Goal: Task Accomplishment & Management: Manage account settings

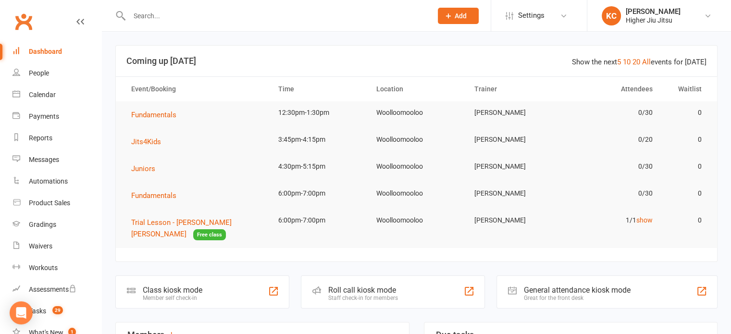
click at [214, 12] on input "text" at bounding box center [275, 15] width 299 height 13
paste input "Chris Lee Kam"
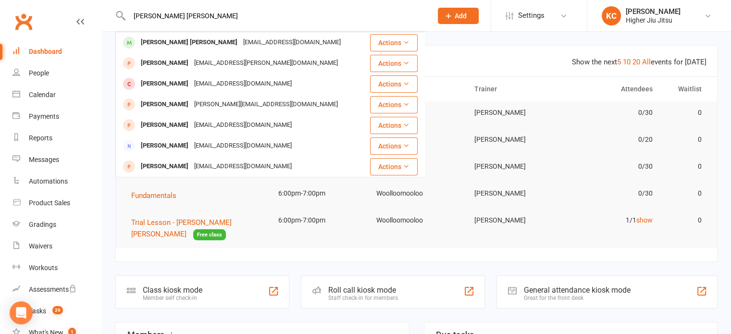
type input "Chris Lee Kam"
click at [311, 37] on div "Christopher Lee Kam aquanox@bigpond.com" at bounding box center [242, 43] width 253 height 20
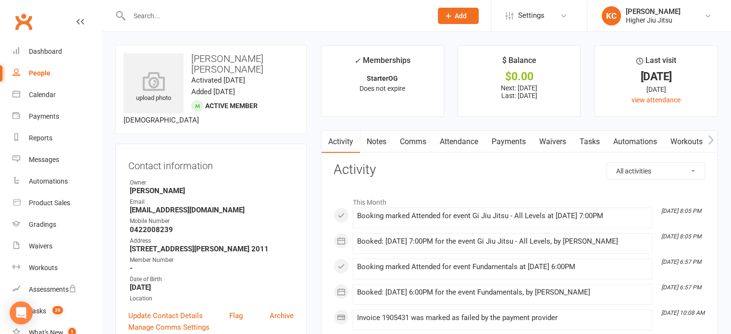
click at [457, 145] on link "Attendance" at bounding box center [459, 142] width 52 height 22
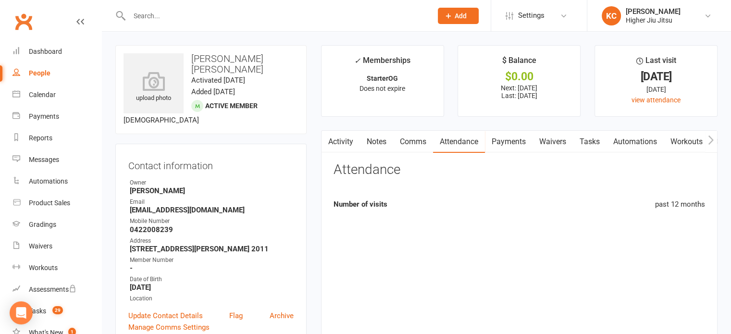
click at [525, 147] on link "Payments" at bounding box center [509, 142] width 48 height 22
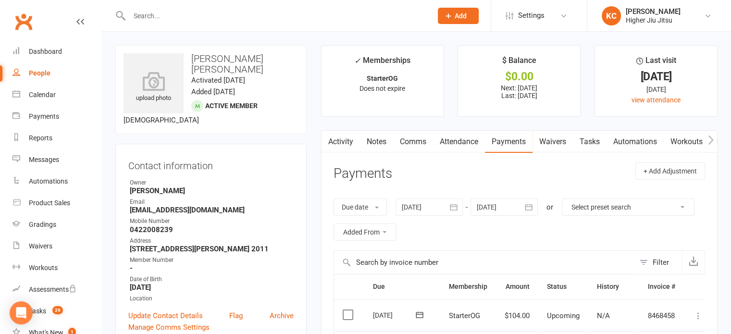
scroll to position [192, 0]
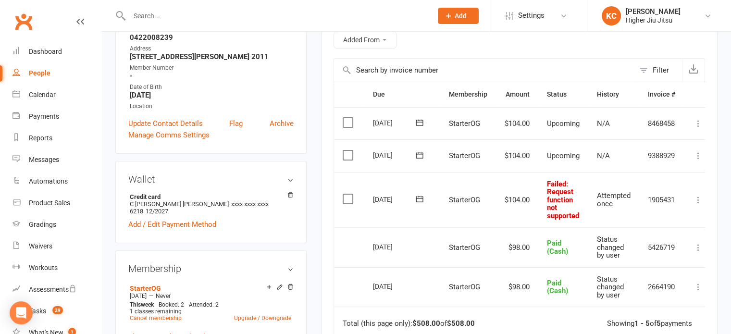
click at [698, 196] on icon at bounding box center [698, 200] width 10 height 10
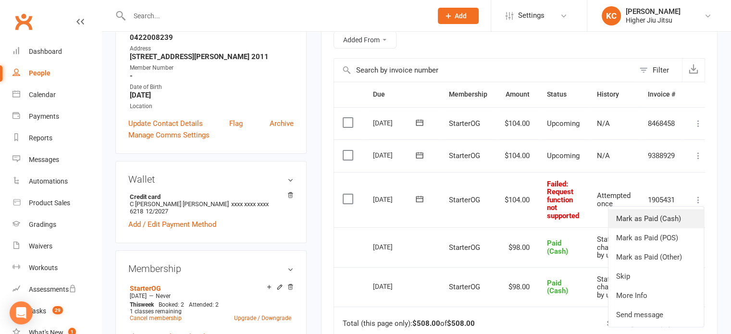
click at [670, 214] on link "Mark as Paid (Cash)" at bounding box center [655, 218] width 95 height 19
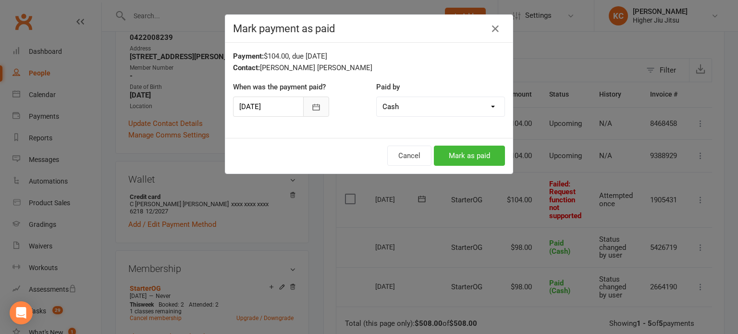
click at [311, 104] on icon "button" at bounding box center [316, 107] width 10 height 10
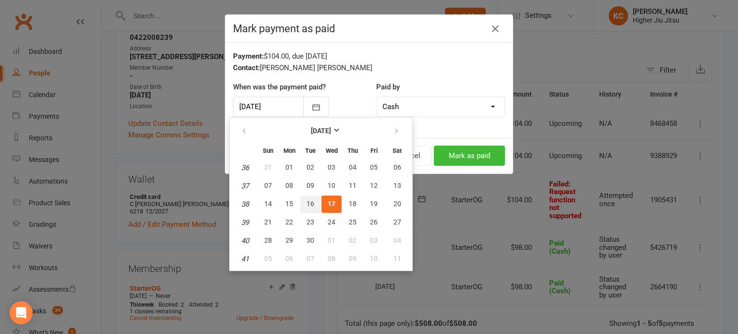
click at [311, 202] on span "16" at bounding box center [311, 204] width 8 height 8
type input "16 Sep 2025"
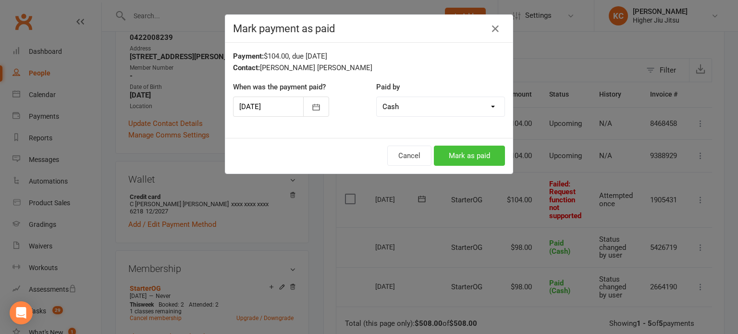
click at [463, 157] on button "Mark as paid" at bounding box center [469, 156] width 71 height 20
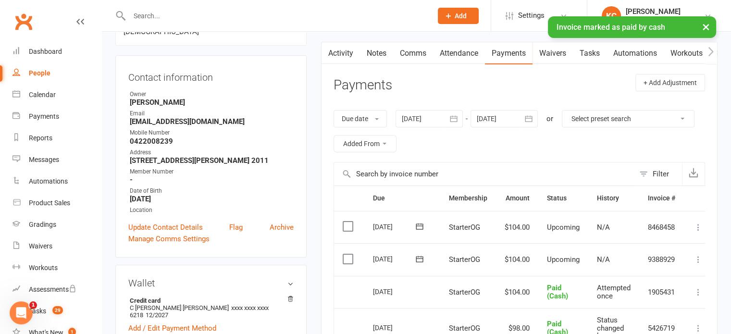
scroll to position [0, 0]
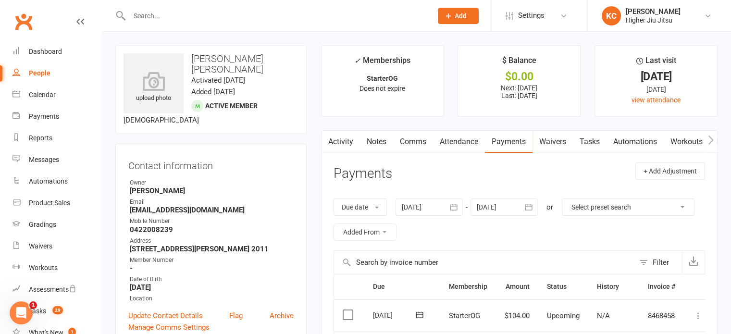
click at [532, 209] on icon "button" at bounding box center [528, 207] width 7 height 6
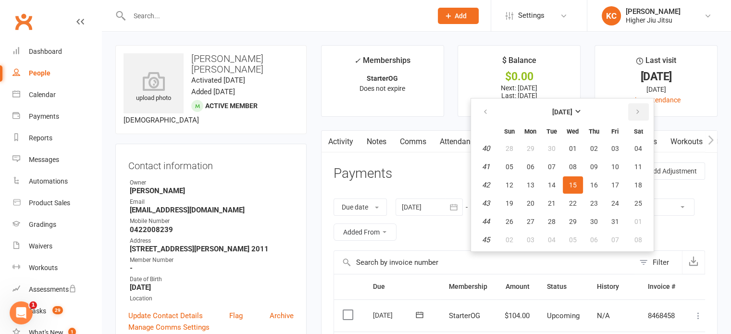
click at [635, 106] on button "button" at bounding box center [638, 111] width 21 height 17
click at [637, 106] on button "button" at bounding box center [638, 111] width 21 height 17
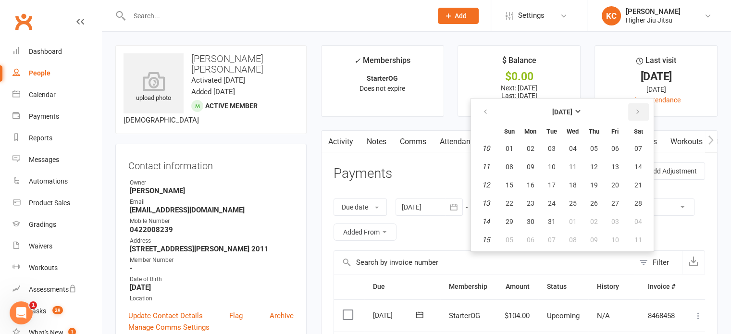
click at [637, 106] on button "button" at bounding box center [638, 111] width 21 height 17
click at [638, 109] on icon "button" at bounding box center [637, 112] width 7 height 8
click at [584, 185] on button "14" at bounding box center [594, 184] width 20 height 17
type input "14 May 2026"
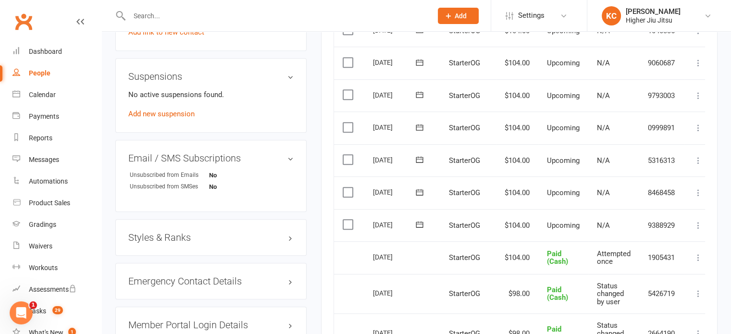
scroll to position [673, 0]
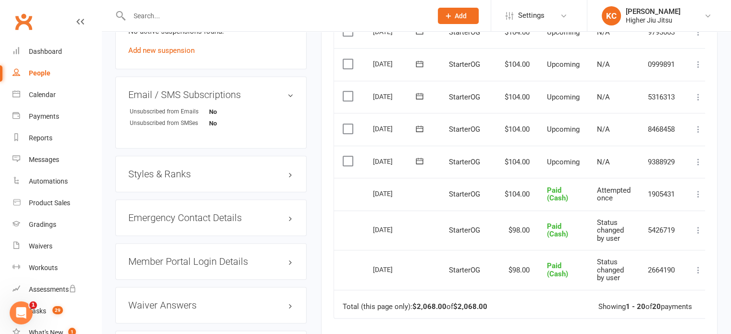
click at [701, 159] on icon at bounding box center [698, 162] width 10 height 10
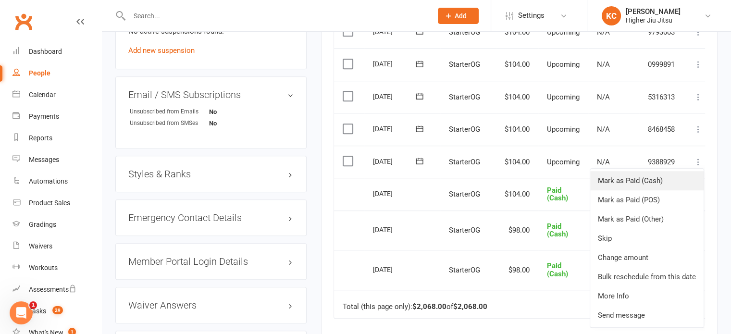
click at [655, 180] on link "Mark as Paid (Cash)" at bounding box center [646, 180] width 113 height 19
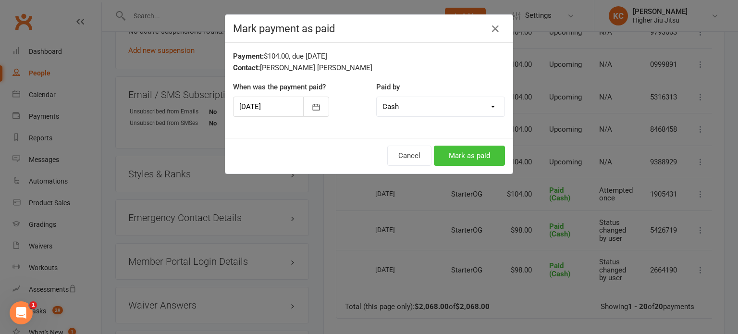
click at [478, 158] on button "Mark as paid" at bounding box center [469, 156] width 71 height 20
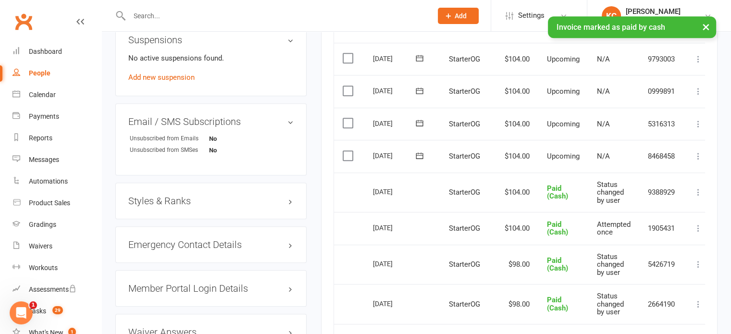
scroll to position [625, 0]
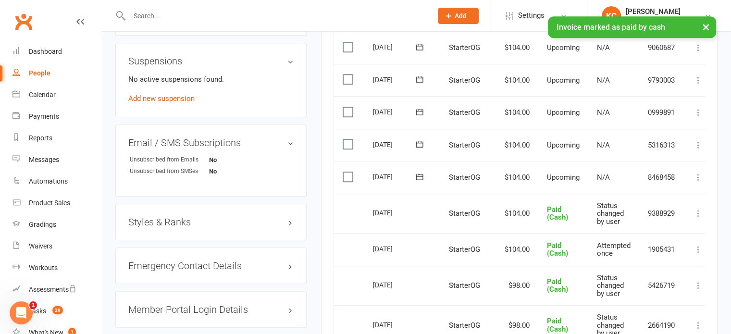
click at [698, 175] on icon at bounding box center [698, 177] width 10 height 10
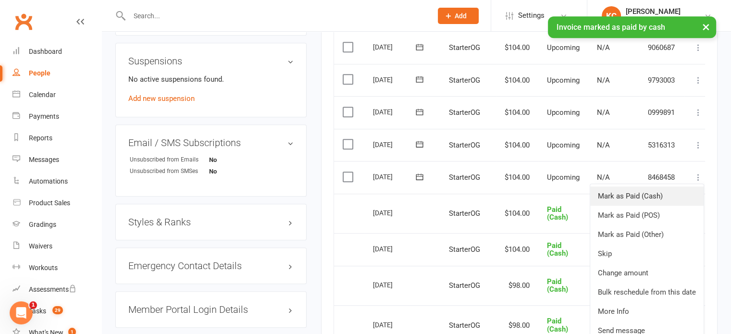
click at [633, 196] on link "Mark as Paid (Cash)" at bounding box center [646, 195] width 113 height 19
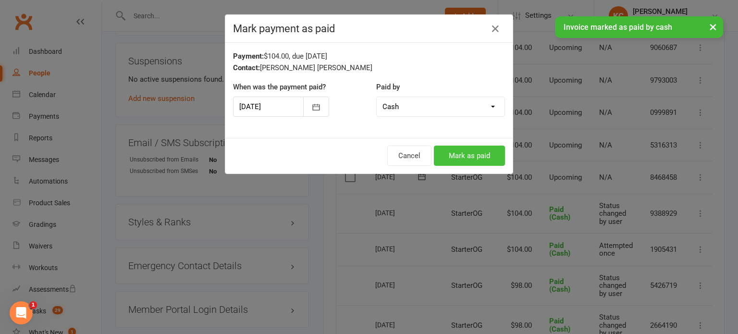
click at [446, 150] on button "Mark as paid" at bounding box center [469, 156] width 71 height 20
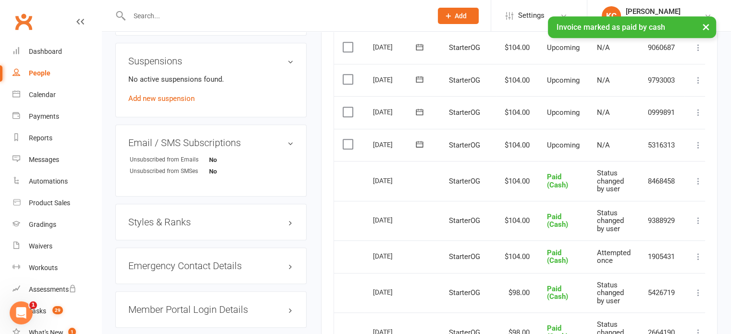
scroll to position [577, 0]
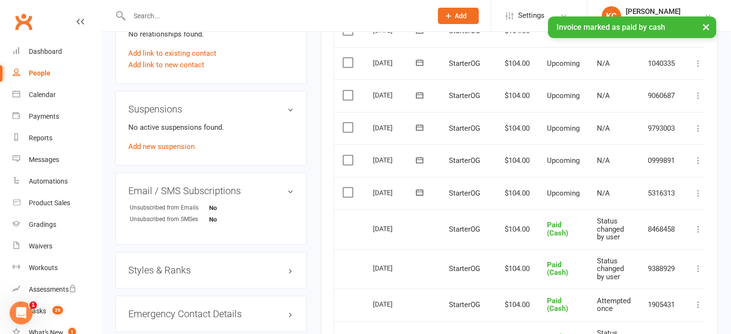
click at [698, 189] on icon at bounding box center [698, 193] width 10 height 10
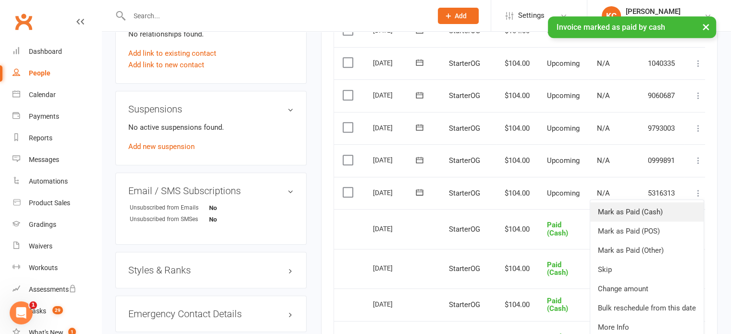
click at [618, 211] on link "Mark as Paid (Cash)" at bounding box center [646, 211] width 113 height 19
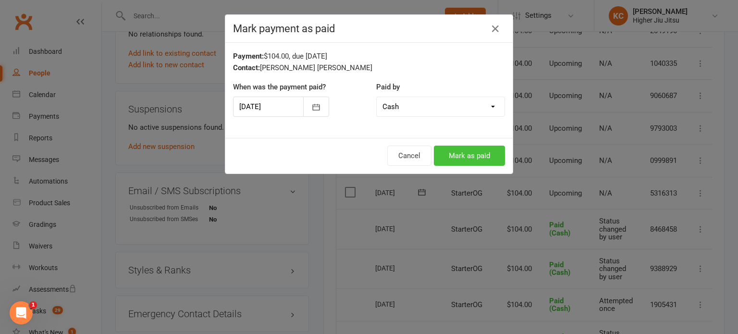
click at [451, 159] on button "Mark as paid" at bounding box center [469, 156] width 71 height 20
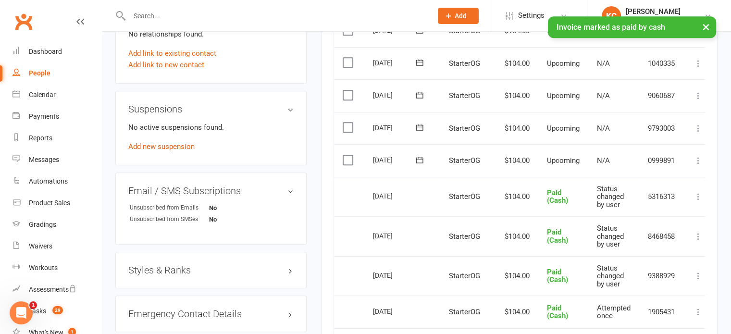
click at [696, 157] on icon at bounding box center [698, 161] width 10 height 10
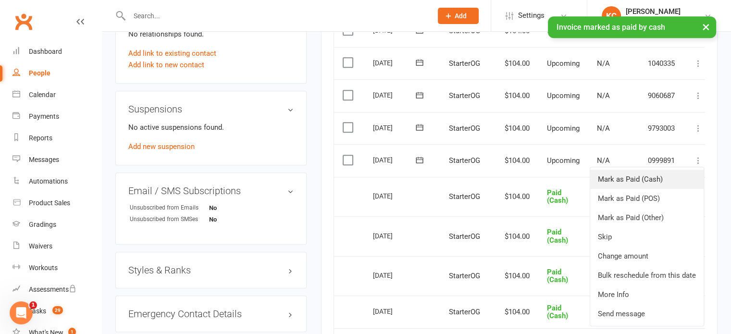
click at [648, 175] on link "Mark as Paid (Cash)" at bounding box center [646, 179] width 113 height 19
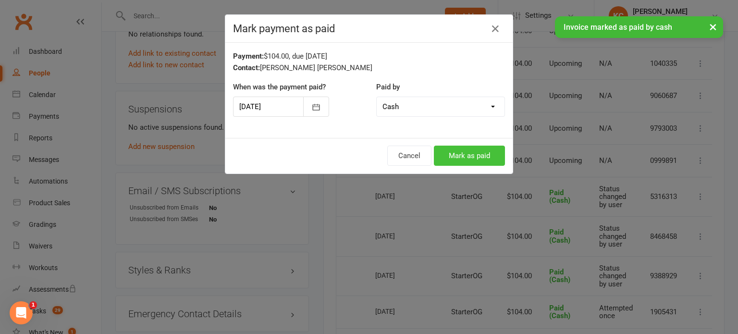
click at [471, 152] on button "Mark as paid" at bounding box center [469, 156] width 71 height 20
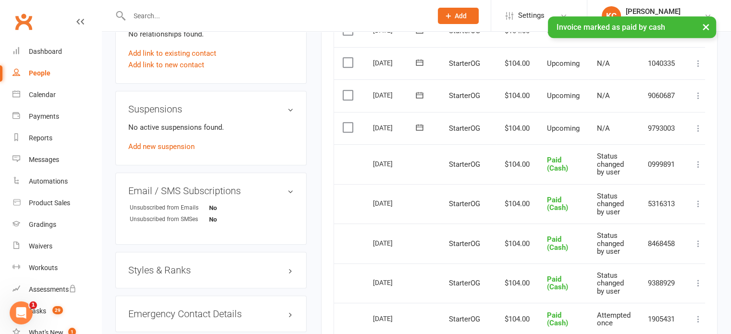
click at [697, 124] on icon at bounding box center [698, 128] width 10 height 10
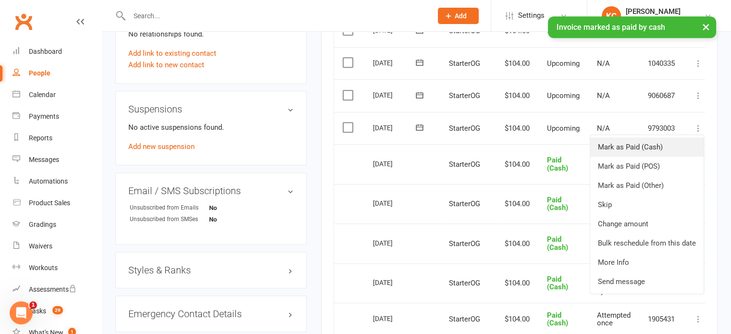
click at [627, 142] on link "Mark as Paid (Cash)" at bounding box center [646, 146] width 113 height 19
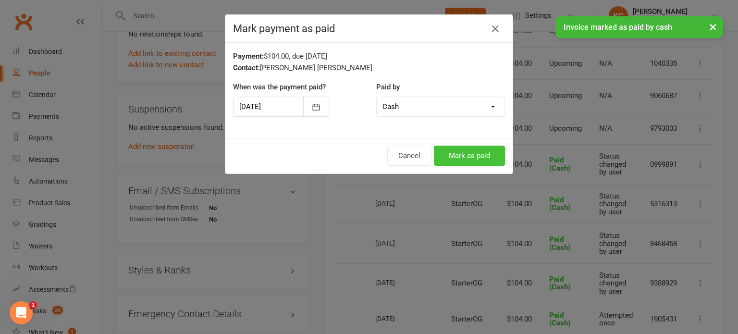
click at [477, 149] on button "Mark as paid" at bounding box center [469, 156] width 71 height 20
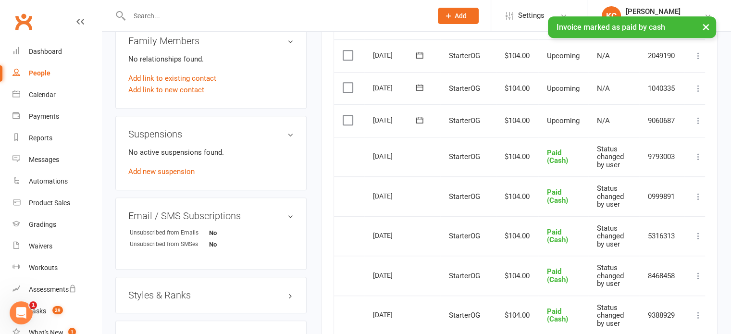
scroll to position [528, 0]
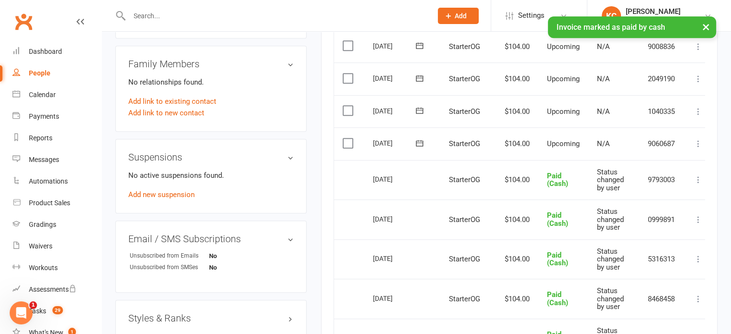
click at [700, 142] on icon at bounding box center [698, 144] width 10 height 10
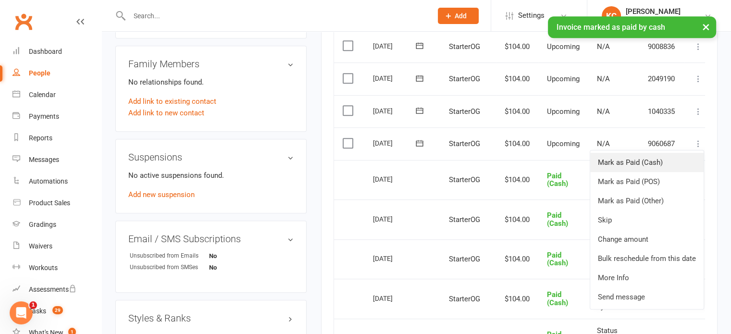
click at [617, 159] on link "Mark as Paid (Cash)" at bounding box center [646, 162] width 113 height 19
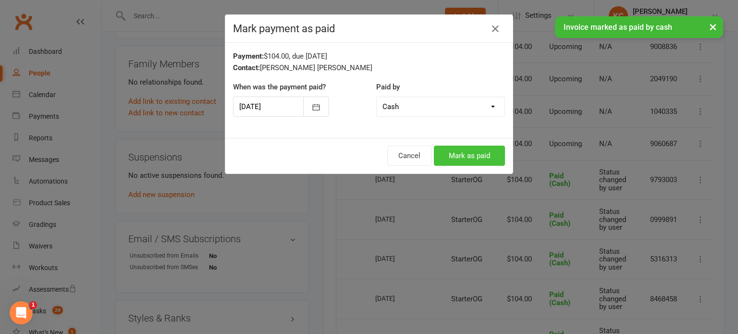
click at [475, 155] on button "Mark as paid" at bounding box center [469, 156] width 71 height 20
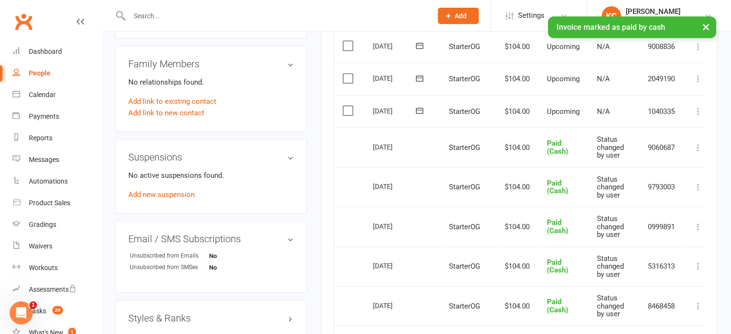
click at [699, 110] on icon at bounding box center [698, 112] width 10 height 10
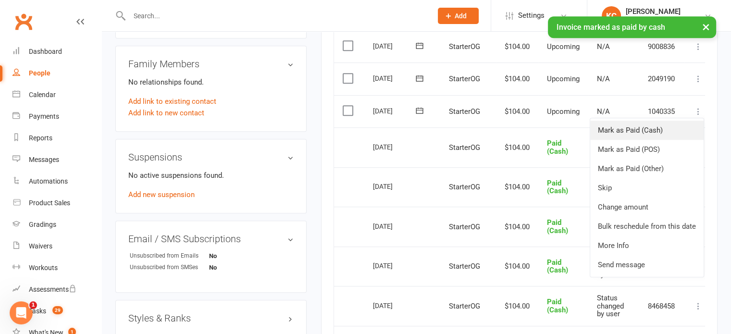
click at [633, 133] on link "Mark as Paid (Cash)" at bounding box center [646, 130] width 113 height 19
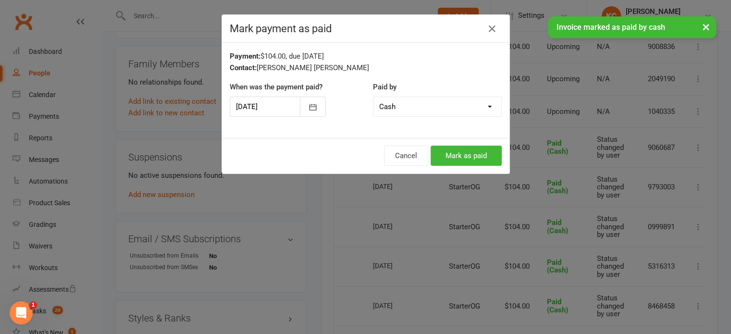
scroll to position [480, 0]
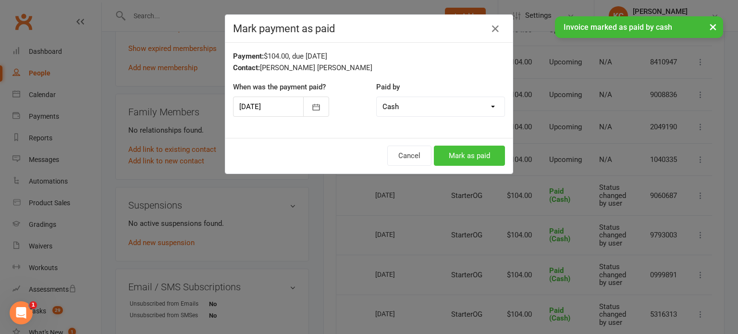
click at [443, 153] on button "Mark as paid" at bounding box center [469, 156] width 71 height 20
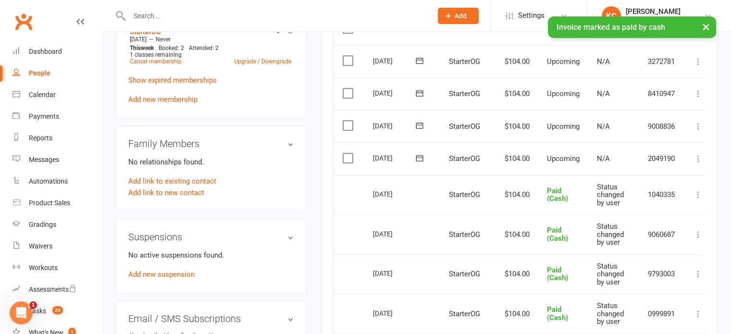
scroll to position [432, 0]
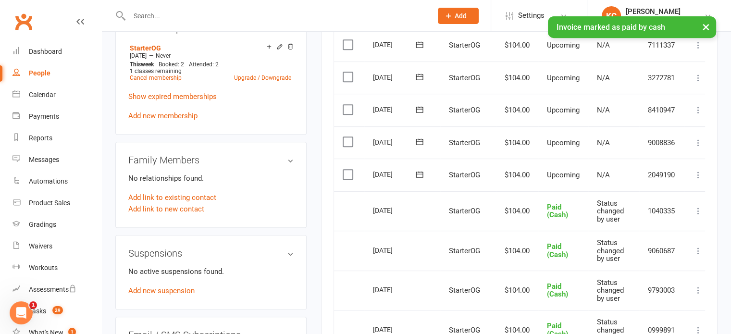
click at [701, 172] on icon at bounding box center [698, 175] width 10 height 10
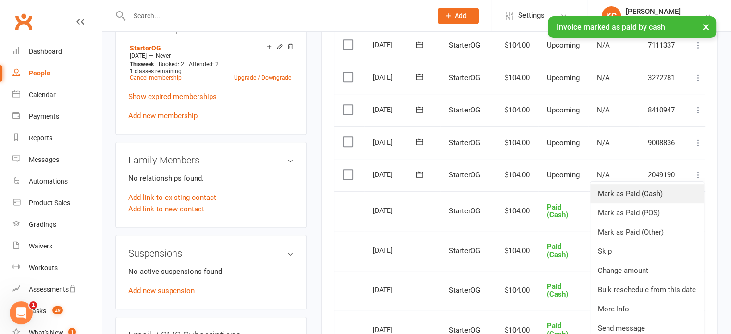
click at [623, 191] on link "Mark as Paid (Cash)" at bounding box center [646, 193] width 113 height 19
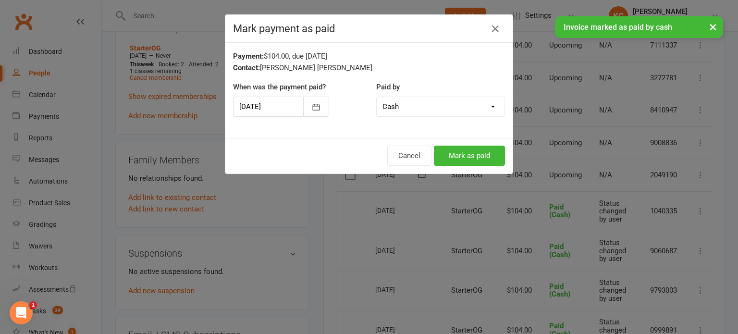
click at [468, 136] on div "Payment: $104.00, due 05-Jan-2026 Contact: Christopher Lee Kam When was the pay…" at bounding box center [368, 90] width 287 height 95
click at [455, 153] on button "Mark as paid" at bounding box center [469, 156] width 71 height 20
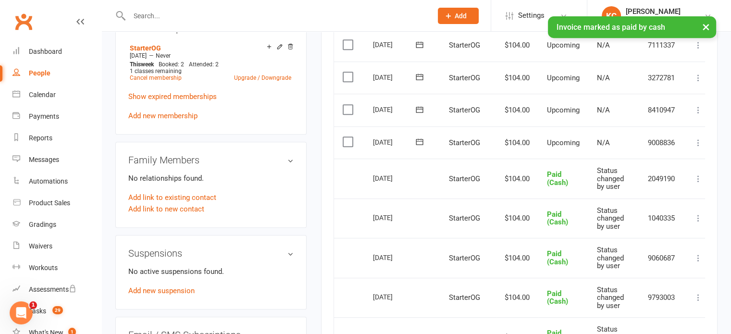
click at [699, 141] on icon at bounding box center [698, 143] width 10 height 10
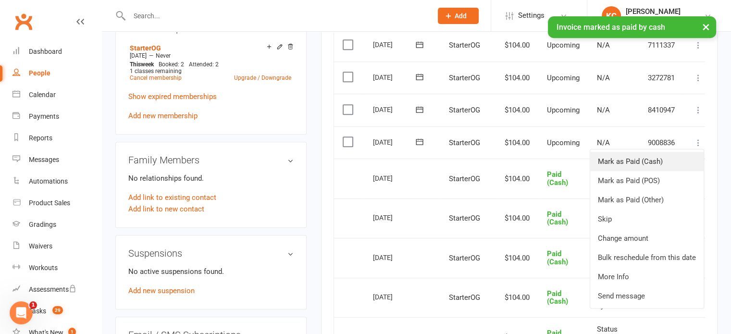
click at [628, 163] on link "Mark as Paid (Cash)" at bounding box center [646, 161] width 113 height 19
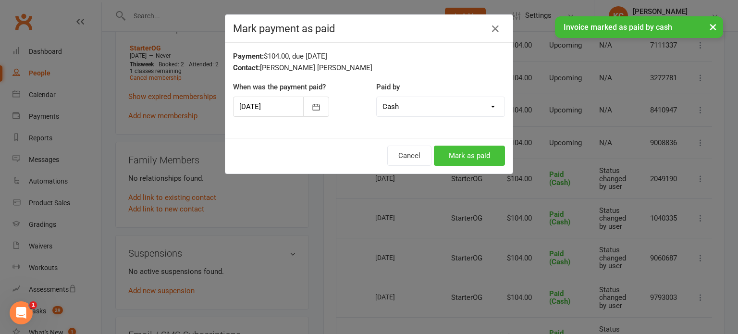
click at [475, 146] on button "Mark as paid" at bounding box center [469, 156] width 71 height 20
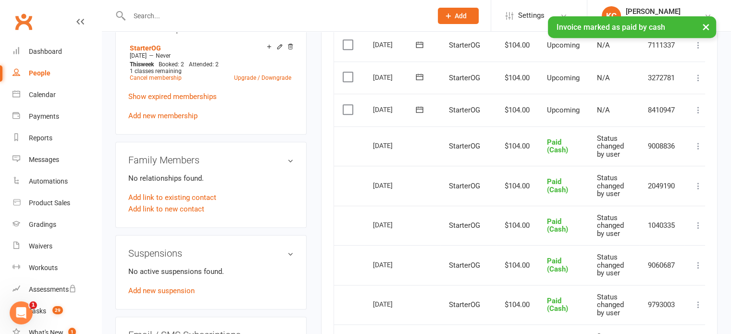
click at [699, 106] on icon at bounding box center [698, 110] width 10 height 10
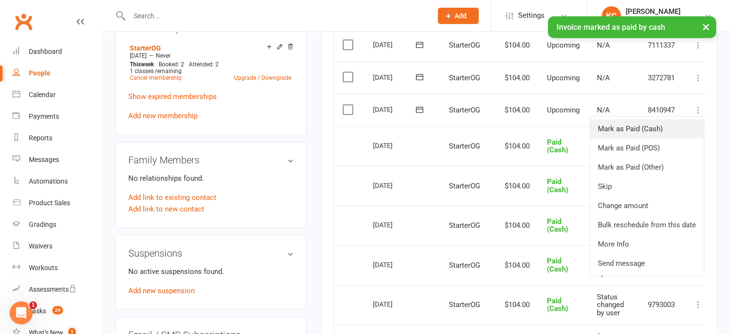
click at [608, 124] on link "Mark as Paid (Cash)" at bounding box center [646, 128] width 113 height 19
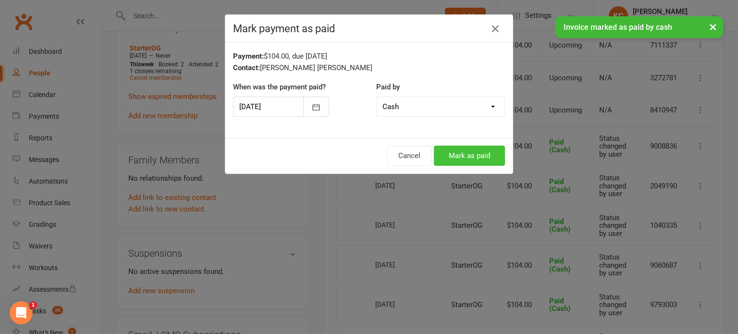
click at [459, 157] on button "Mark as paid" at bounding box center [469, 156] width 71 height 20
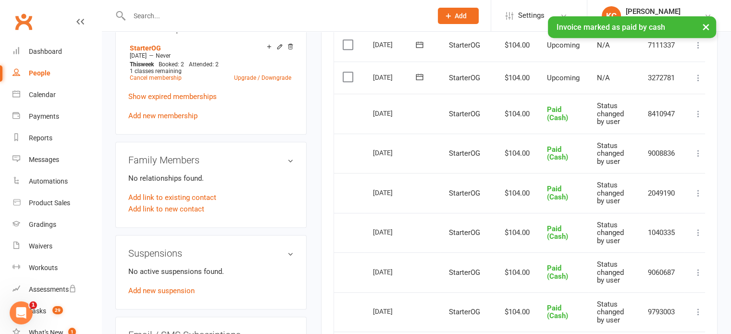
scroll to position [384, 0]
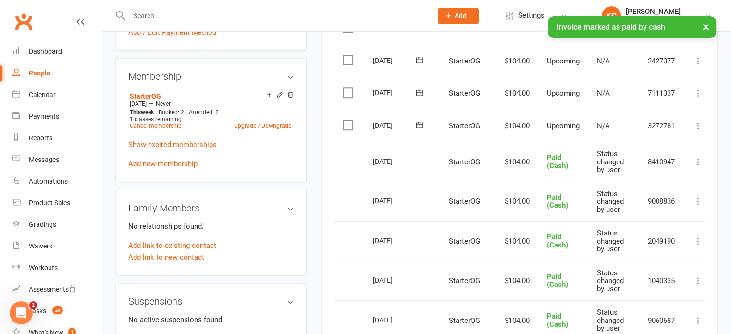
click at [699, 123] on icon at bounding box center [698, 126] width 10 height 10
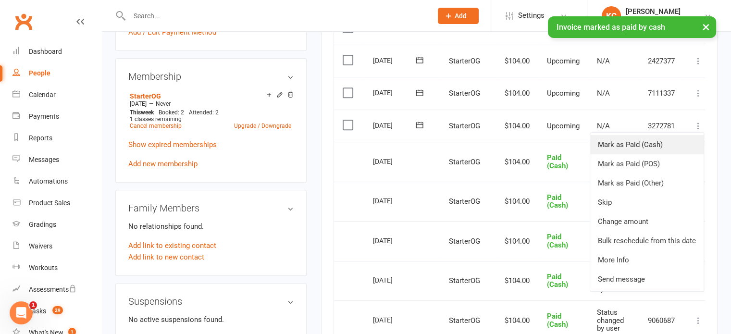
click at [621, 142] on link "Mark as Paid (Cash)" at bounding box center [646, 144] width 113 height 19
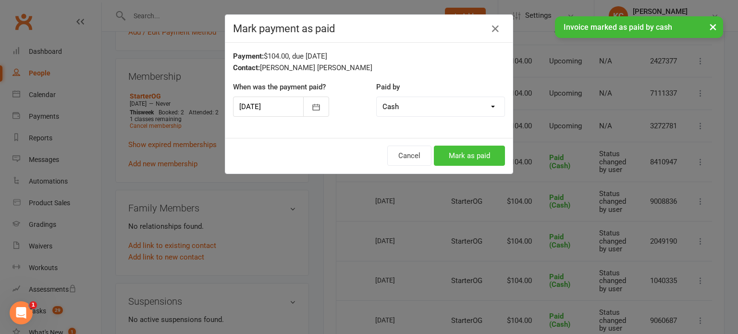
click at [467, 153] on button "Mark as paid" at bounding box center [469, 156] width 71 height 20
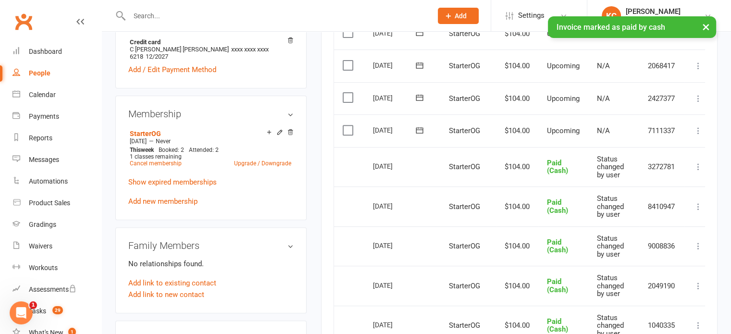
scroll to position [336, 0]
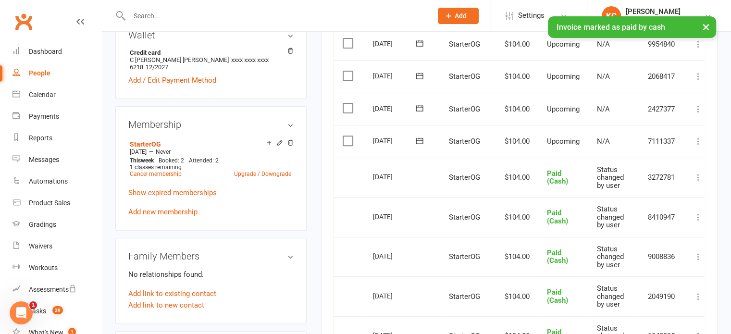
click at [698, 142] on icon at bounding box center [698, 141] width 10 height 10
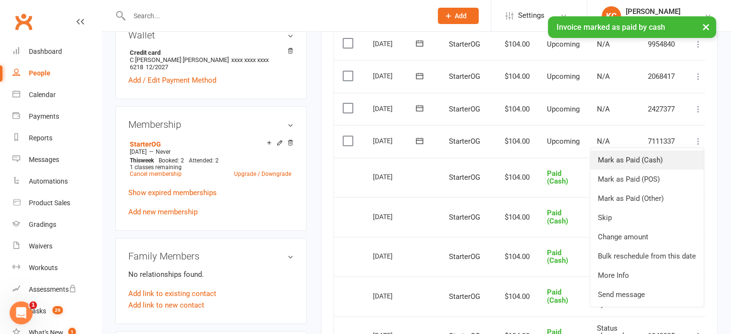
click at [640, 157] on link "Mark as Paid (Cash)" at bounding box center [646, 159] width 113 height 19
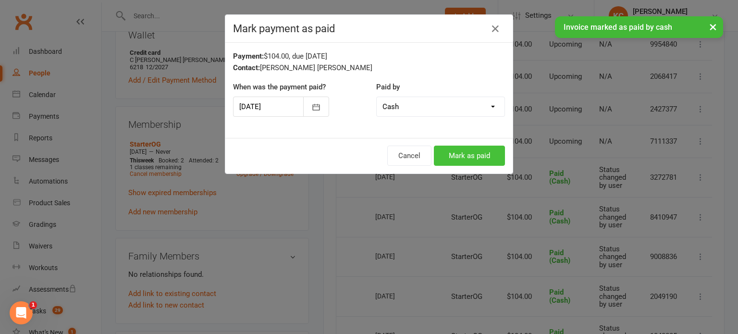
click at [444, 148] on button "Mark as paid" at bounding box center [469, 156] width 71 height 20
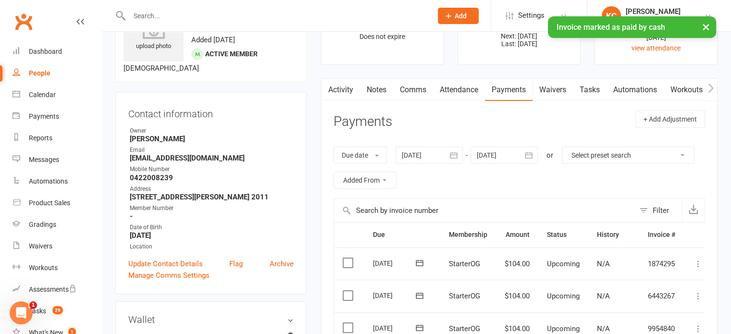
scroll to position [0, 0]
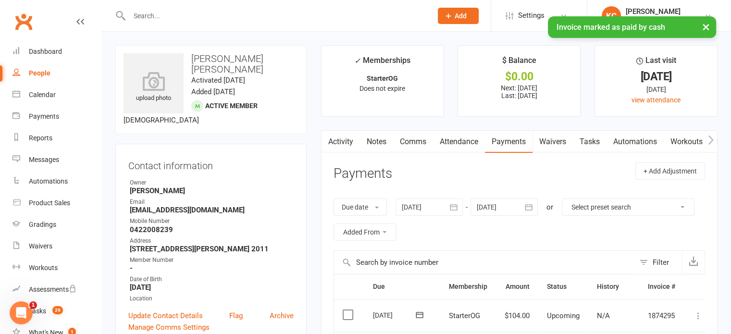
click at [407, 139] on link "Comms" at bounding box center [413, 142] width 40 height 22
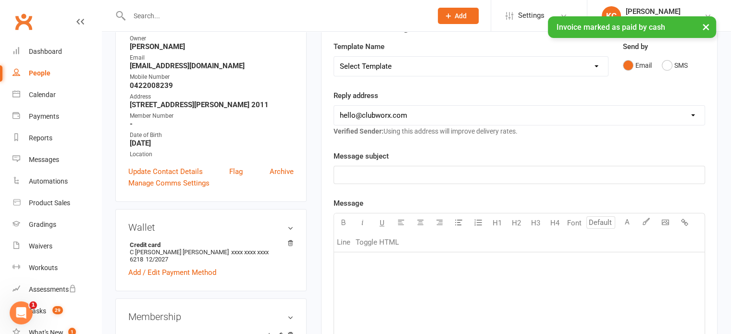
scroll to position [48, 0]
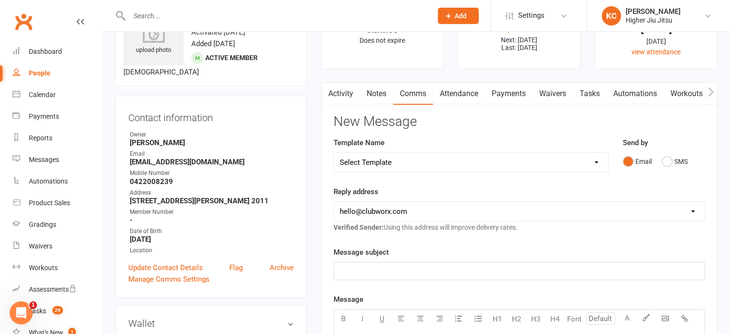
click at [372, 96] on link "Notes" at bounding box center [376, 94] width 33 height 22
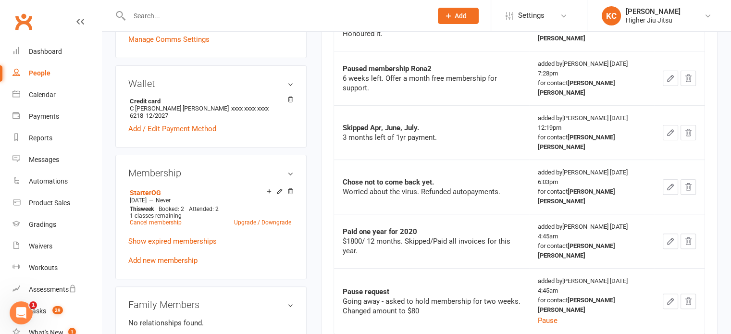
scroll to position [336, 0]
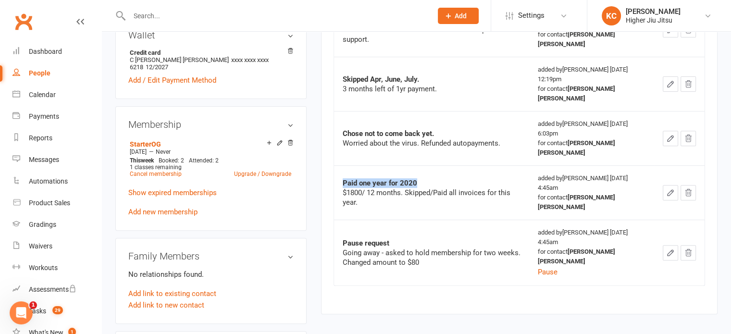
drag, startPoint x: 425, startPoint y: 128, endPoint x: 344, endPoint y: 131, distance: 80.8
click at [344, 178] on div "Paid one year for 2020" at bounding box center [432, 183] width 178 height 10
copy strong "Paid one year for 2020"
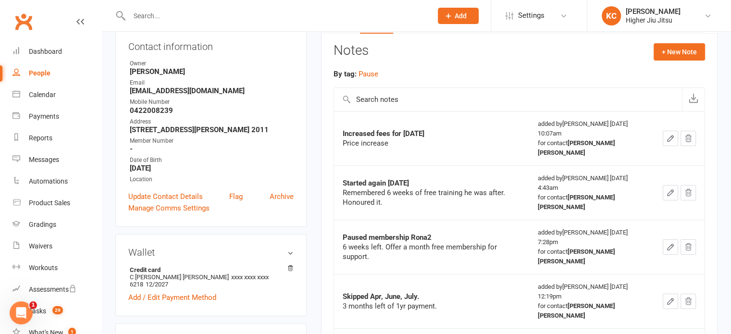
scroll to position [96, 0]
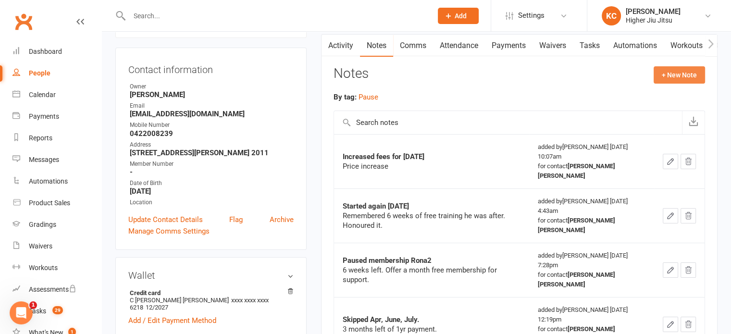
click at [671, 77] on button "+ New Note" at bounding box center [678, 74] width 51 height 17
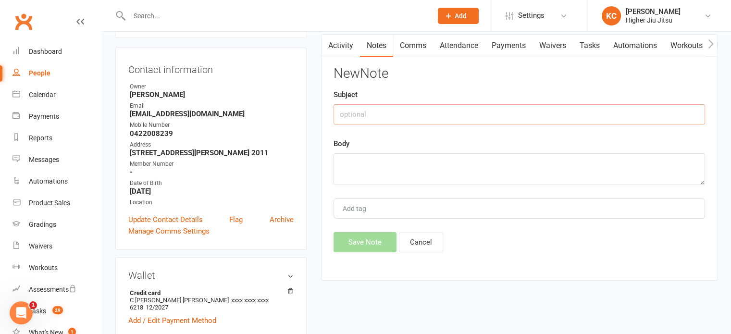
click at [393, 113] on input "text" at bounding box center [518, 114] width 371 height 20
paste input "Paid one year for 2020"
type input "Paid 6 months"
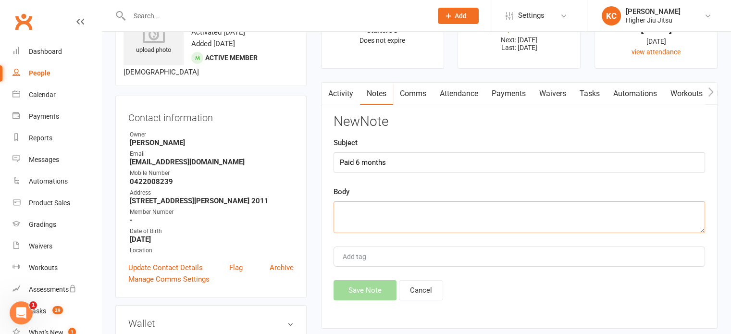
click at [362, 226] on textarea at bounding box center [518, 217] width 371 height 32
paste textarea "paid 6 months up front for $1250"
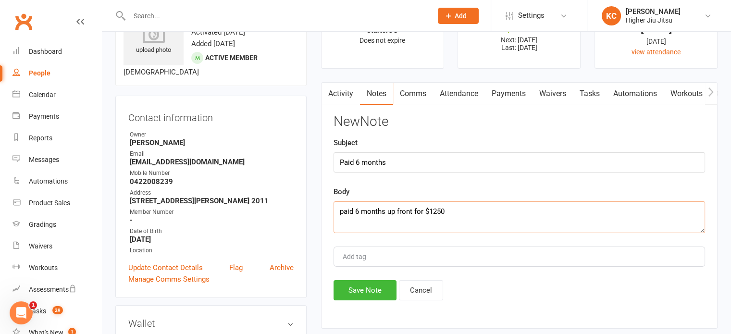
click at [342, 212] on textarea "paid 6 months up front for $1250" at bounding box center [518, 217] width 371 height 32
type textarea "Paid 6 months up front for $1250"
click at [370, 282] on button "Save Note" at bounding box center [364, 290] width 63 height 20
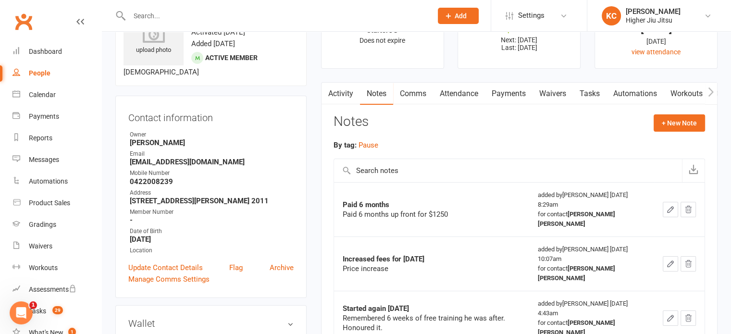
click at [342, 20] on input "text" at bounding box center [275, 15] width 299 height 13
paste input "bastian.51@gmail.com"
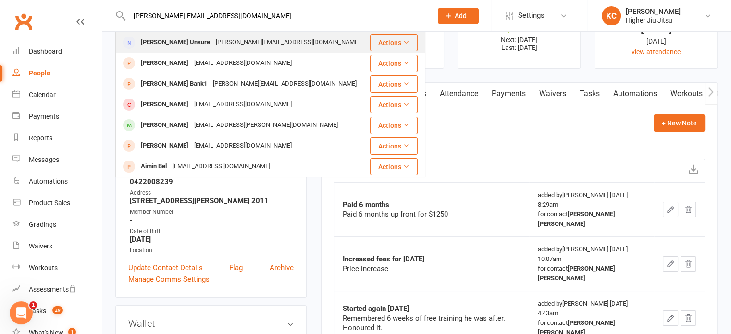
type input "bastian.51@gmail.com"
click at [369, 44] on td "Actions" at bounding box center [397, 42] width 56 height 21
click at [291, 48] on div "Leila Unsure bastian.51@gmail.com" at bounding box center [242, 43] width 252 height 20
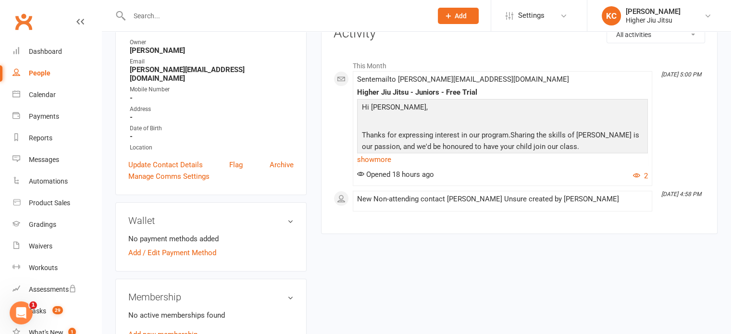
scroll to position [94, 0]
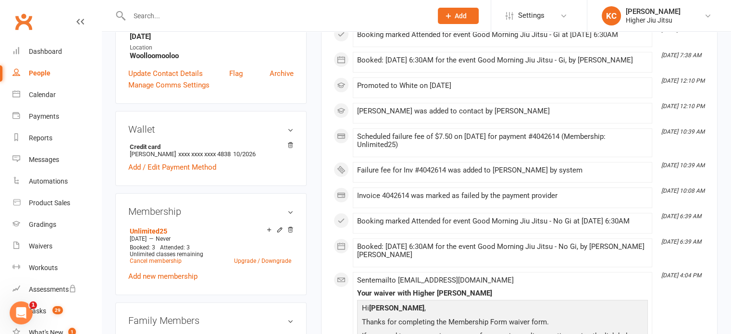
scroll to position [48, 0]
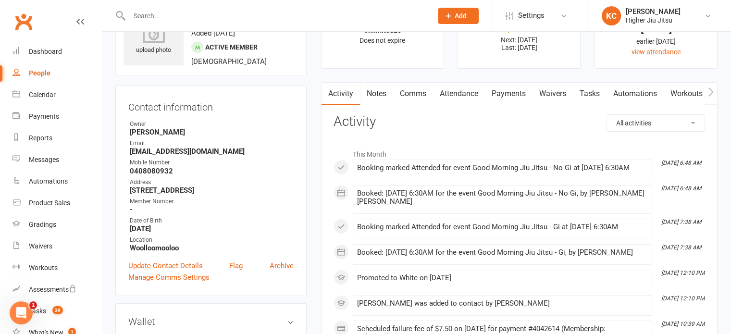
click at [500, 93] on link "Payments" at bounding box center [509, 94] width 48 height 22
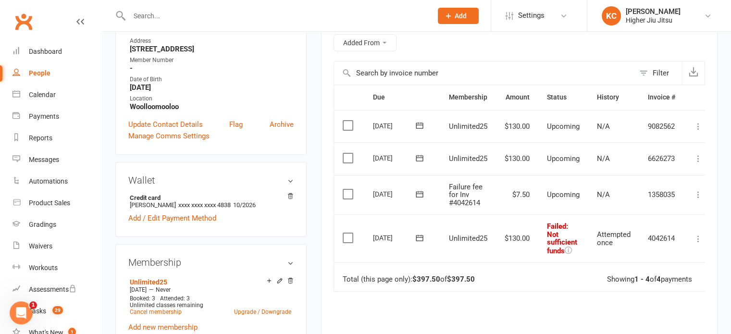
scroll to position [192, 0]
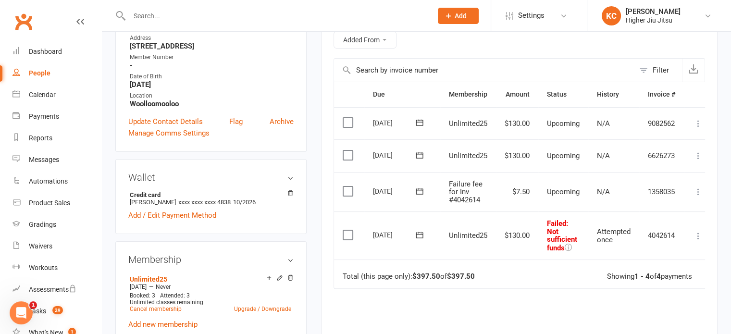
click at [700, 236] on icon at bounding box center [698, 236] width 10 height 10
click at [473, 228] on td "Unlimited25" at bounding box center [468, 235] width 56 height 48
drag, startPoint x: 548, startPoint y: 229, endPoint x: 565, endPoint y: 245, distance: 24.1
click at [565, 245] on span ": Not sufficient funds" at bounding box center [562, 235] width 30 height 33
copy span "Not sufficient funds"
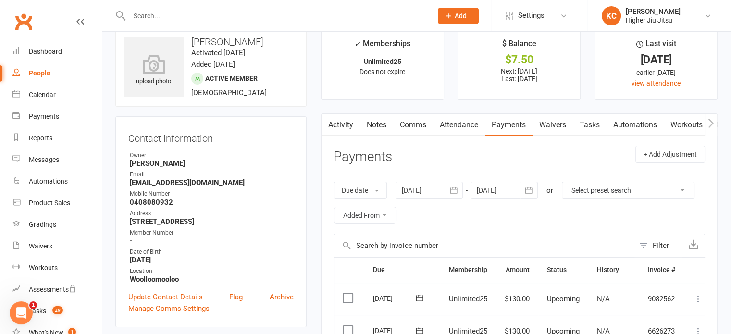
scroll to position [0, 0]
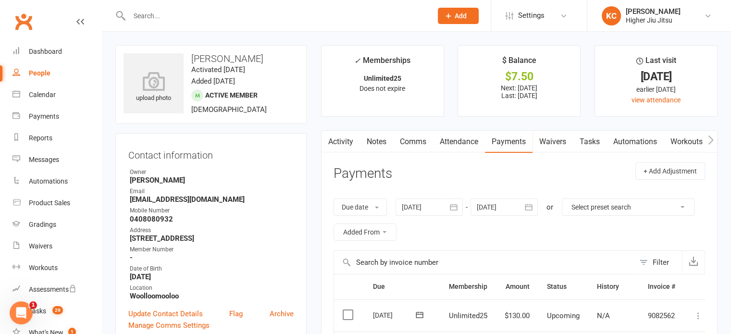
click at [412, 142] on link "Comms" at bounding box center [413, 142] width 40 height 22
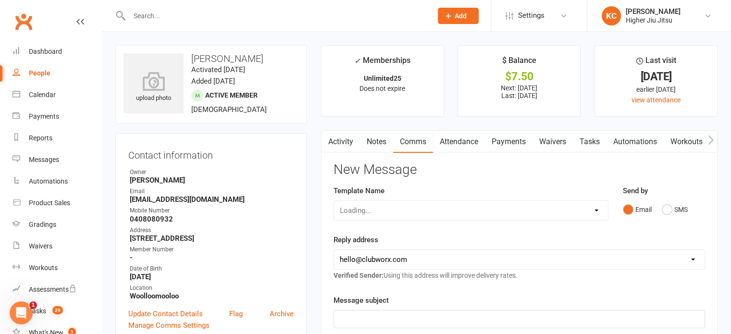
click at [350, 213] on select "Loading..." at bounding box center [471, 210] width 274 height 19
select select "21"
click at [334, 201] on select "Select Template [Email] Let's Reconnect! [Email] Still Interested? [Email] Stil…" at bounding box center [471, 210] width 274 height 19
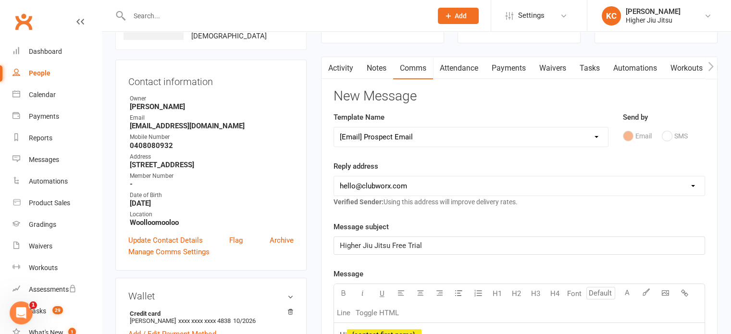
scroll to position [144, 0]
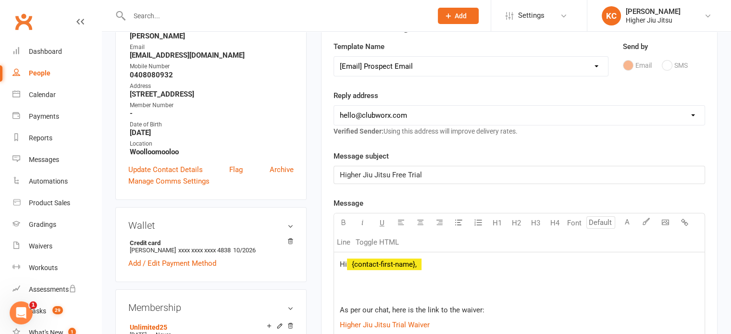
click at [372, 110] on select "[EMAIL_ADDRESS][DOMAIN_NAME] [PERSON_NAME][EMAIL_ADDRESS][DOMAIN_NAME] [PERSON_…" at bounding box center [519, 115] width 370 height 19
select select "1"
click at [334, 106] on select "[EMAIL_ADDRESS][DOMAIN_NAME] [PERSON_NAME][EMAIL_ADDRESS][DOMAIN_NAME] [PERSON_…" at bounding box center [519, 115] width 370 height 19
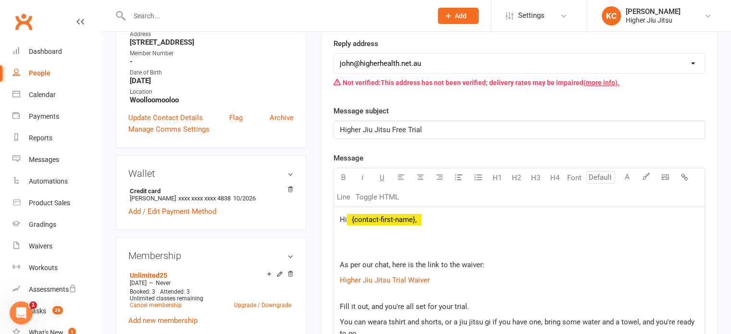
scroll to position [288, 0]
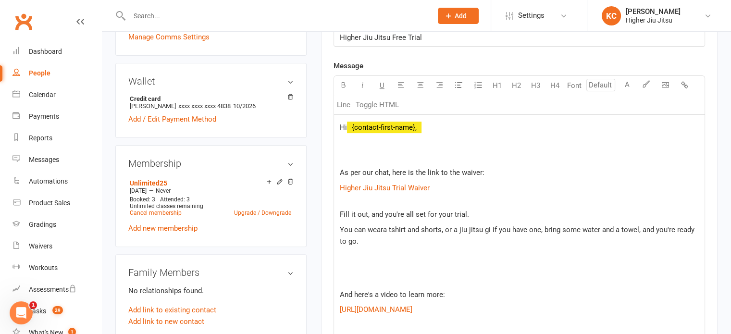
click at [360, 149] on div "Hi ﻿ {contact-first-name}, As per our chat, here is the link to the waiver: $ H…" at bounding box center [519, 290] width 370 height 351
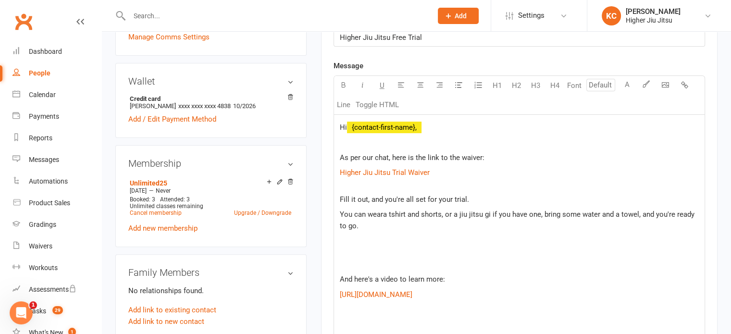
click at [357, 265] on p at bounding box center [519, 264] width 359 height 12
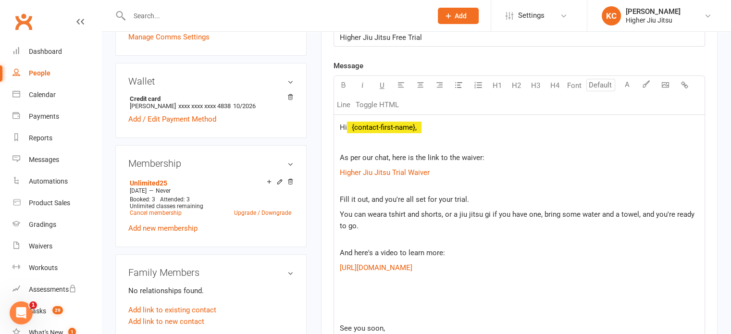
click at [361, 313] on p at bounding box center [519, 313] width 359 height 12
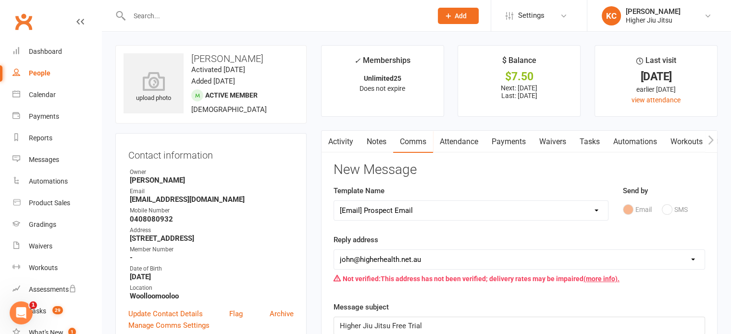
scroll to position [48, 0]
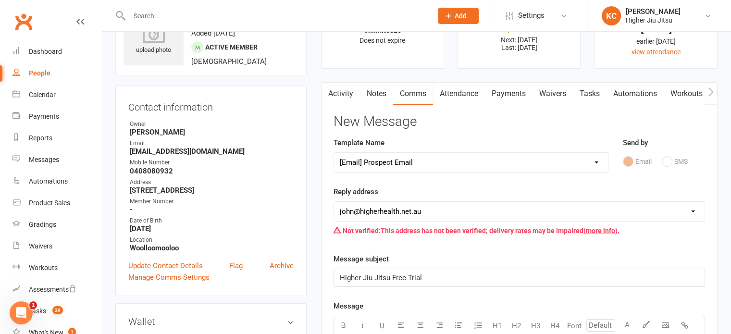
click at [446, 156] on select "Select Template [Email] Let's Reconnect! [Email] Still Interested? [Email] Stil…" at bounding box center [471, 162] width 274 height 19
select select "20"
click at [334, 153] on select "Select Template [Email] Let's Reconnect! [Email] Still Interested? [Email] Stil…" at bounding box center [471, 162] width 274 height 19
select select "0"
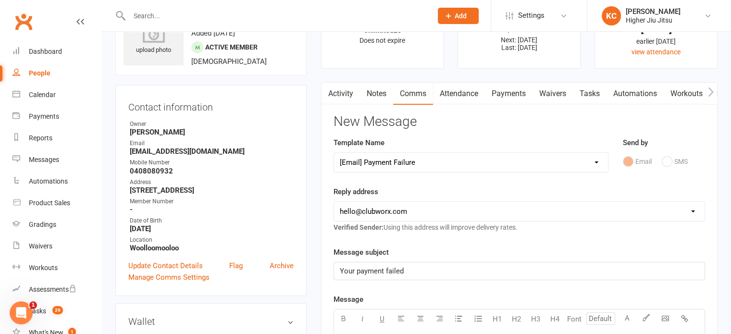
scroll to position [240, 0]
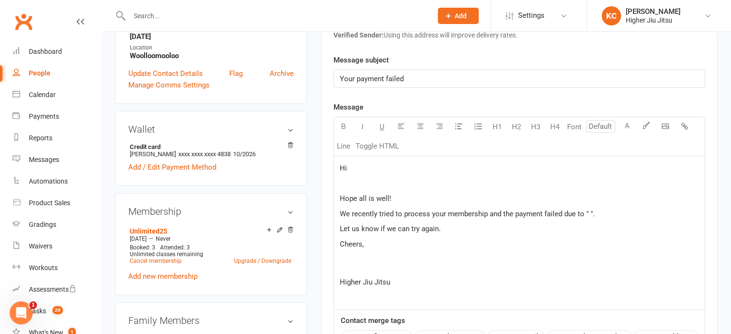
click at [369, 169] on p "Hi" at bounding box center [519, 168] width 359 height 12
click at [373, 140] on div "Message U H1 H2 H3 H4 Font A Line Toggle HTML Hi Hope all is well! We recently …" at bounding box center [518, 256] width 371 height 311
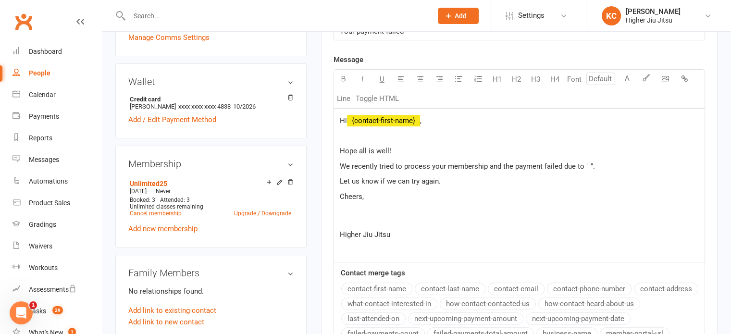
scroll to position [288, 0]
click at [346, 247] on p at bounding box center [519, 250] width 359 height 12
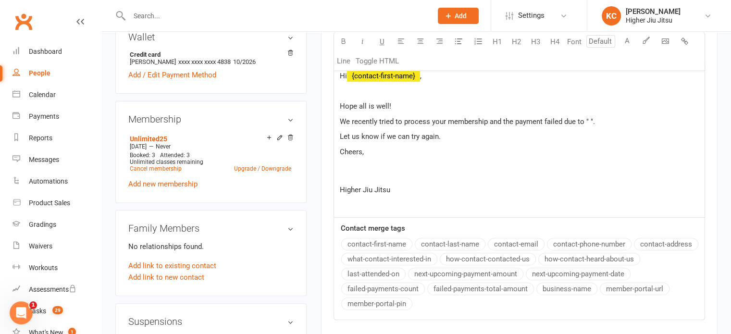
scroll to position [384, 0]
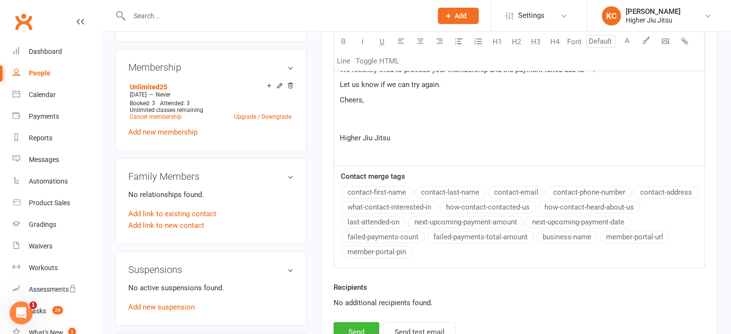
click at [451, 84] on p "Let us know if we can try again." at bounding box center [519, 85] width 359 height 12
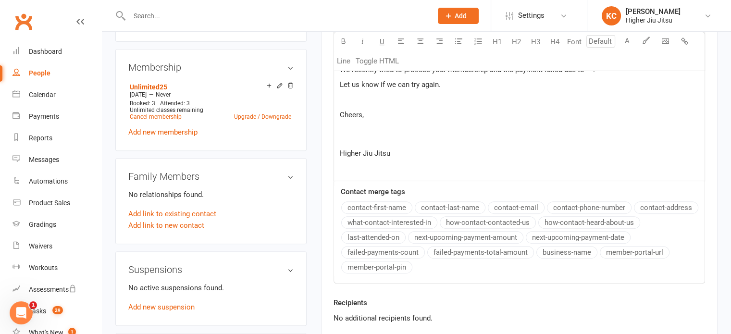
click at [363, 138] on p "Cheers," at bounding box center [519, 126] width 359 height 35
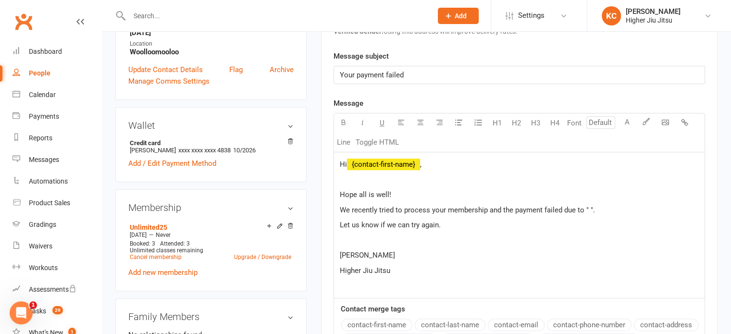
scroll to position [240, 0]
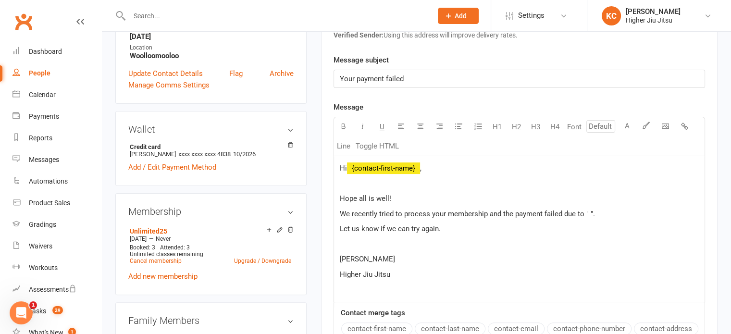
drag, startPoint x: 589, startPoint y: 209, endPoint x: 663, endPoint y: 204, distance: 74.6
click at [589, 209] on span "We recently tried to process your membership and the payment failed due to " "." at bounding box center [467, 213] width 255 height 9
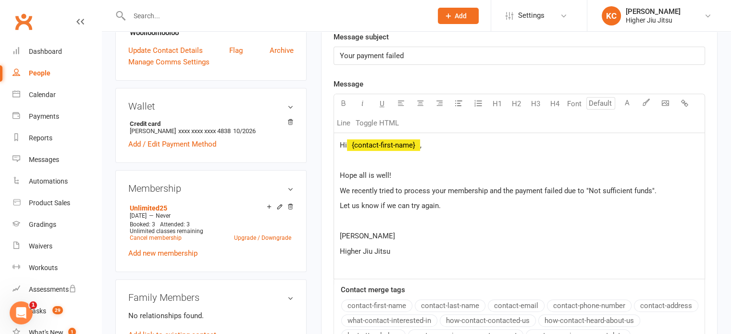
scroll to position [432, 0]
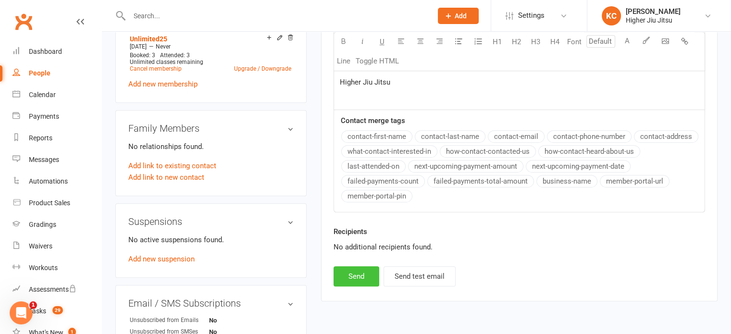
drag, startPoint x: 351, startPoint y: 278, endPoint x: 344, endPoint y: 226, distance: 52.5
click at [347, 264] on div "New Message Template Name Select Template [Email] Let's Reconnect! [Email] Stil…" at bounding box center [518, 8] width 371 height 556
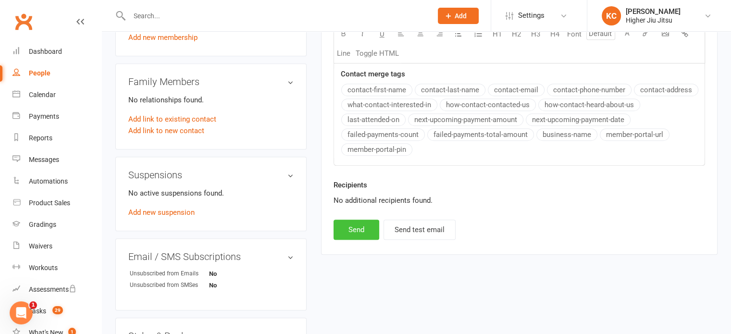
scroll to position [480, 0]
click at [356, 236] on button "Send" at bounding box center [356, 228] width 46 height 20
select select
